Goal: Navigation & Orientation: Find specific page/section

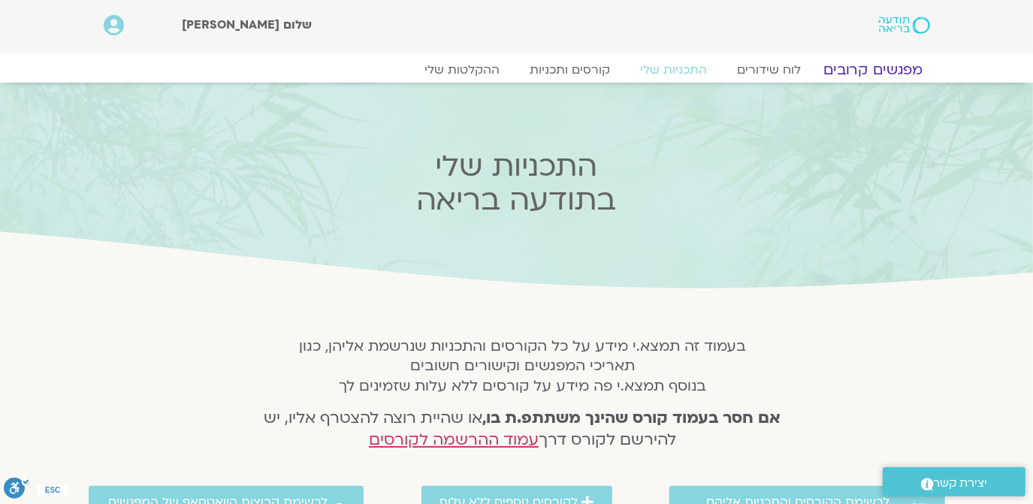
click at [849, 69] on link "מפגשים קרובים" at bounding box center [872, 70] width 136 height 18
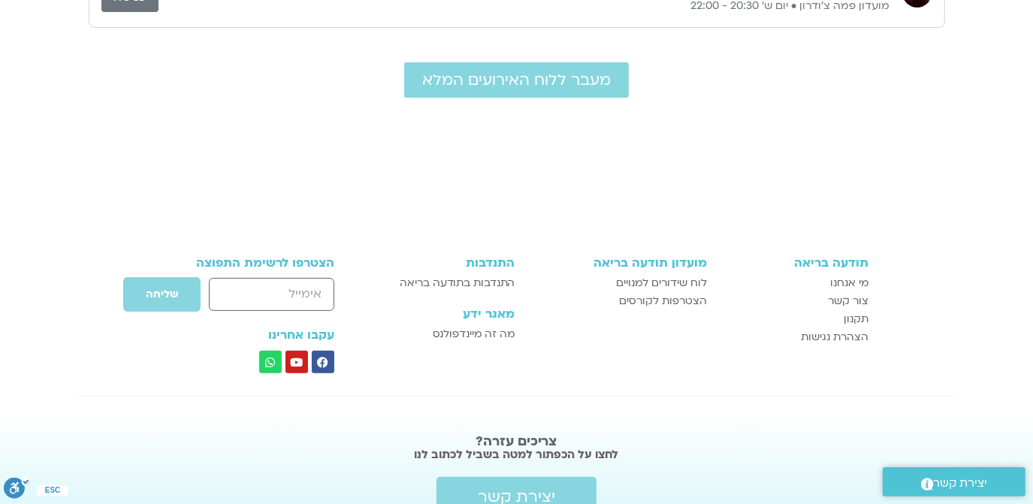
scroll to position [254, 0]
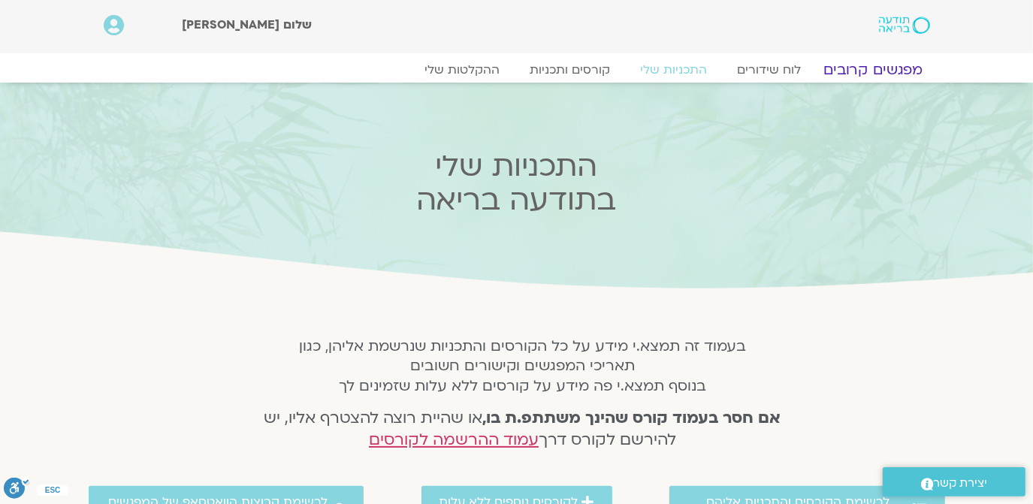
click at [852, 71] on link "מפגשים קרובים" at bounding box center [872, 70] width 136 height 18
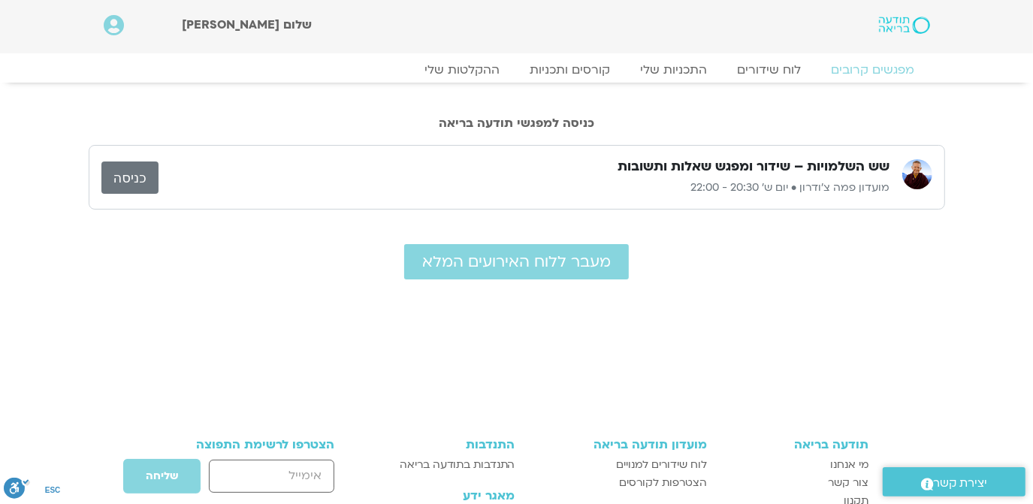
click at [128, 179] on link "כניסה" at bounding box center [129, 177] width 57 height 32
